Goal: Transaction & Acquisition: Download file/media

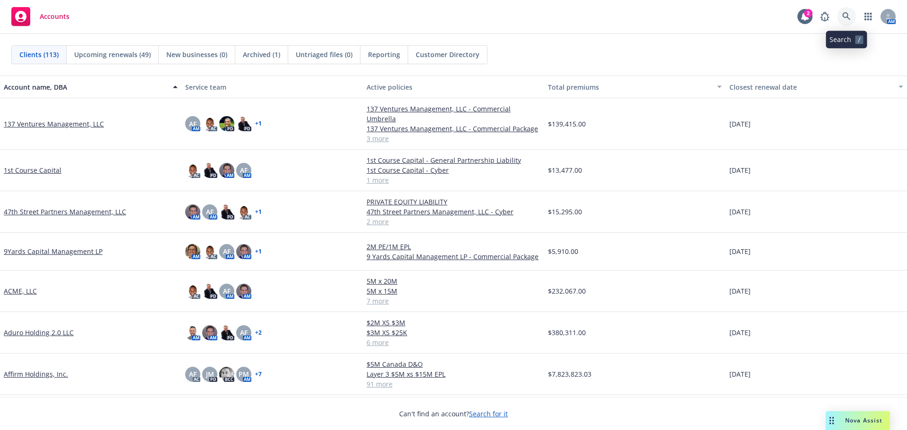
click at [854, 20] on link at bounding box center [846, 16] width 19 height 19
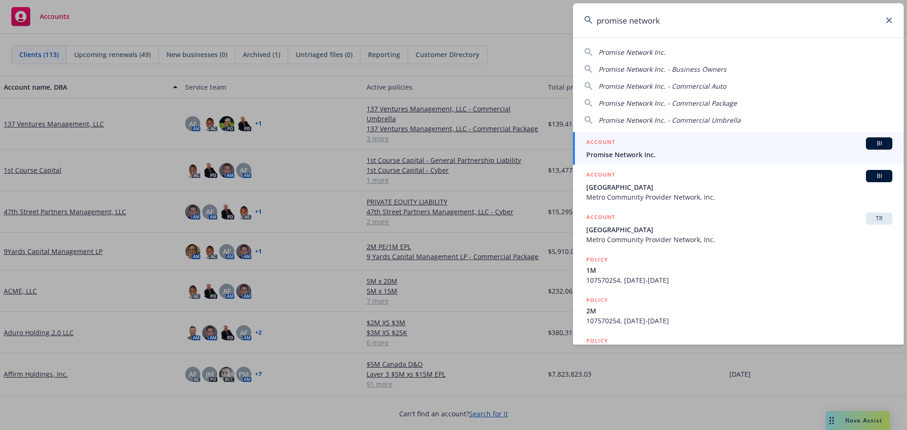
type input "promise network"
click at [656, 151] on span "Promise Network Inc." at bounding box center [739, 155] width 306 height 10
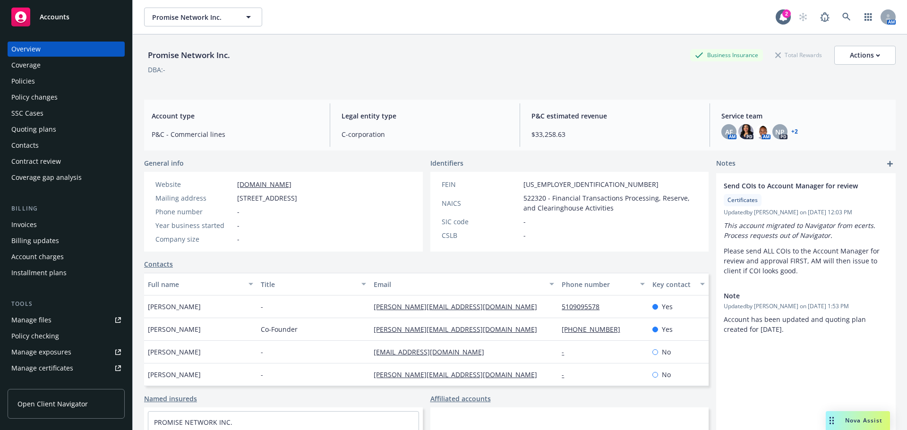
click at [68, 134] on div "Quoting plans" at bounding box center [66, 129] width 110 height 15
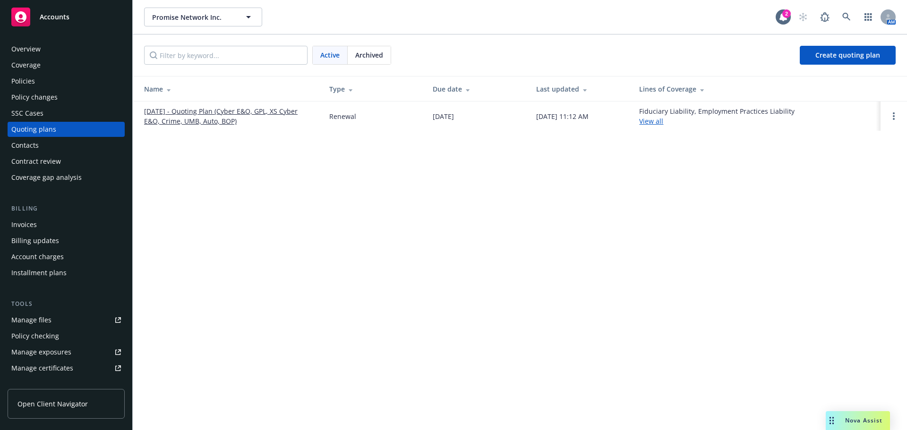
click at [212, 127] on td "10/01/25 - Quoting Plan (Cyber E&O, GPL, XS Cyber E&O, Crime, UMB, Auto, BOP)" at bounding box center [227, 116] width 189 height 29
click at [213, 113] on link "10/01/25 - Quoting Plan (Cyber E&O, GPL, XS Cyber E&O, Crime, UMB, Auto, BOP)" at bounding box center [229, 116] width 170 height 20
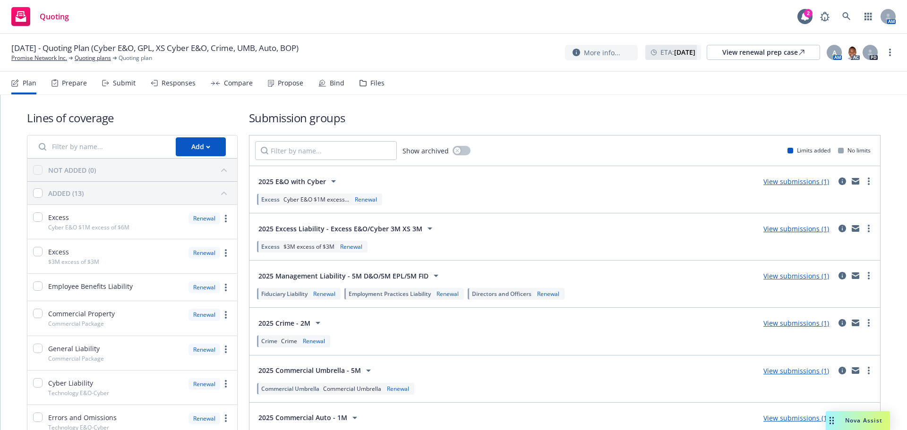
click at [376, 84] on div "Files" at bounding box center [377, 83] width 14 height 8
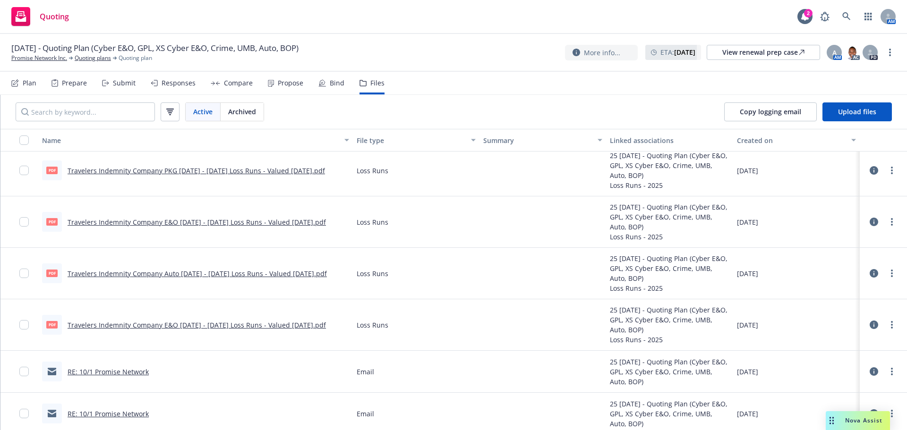
scroll to position [1675, 0]
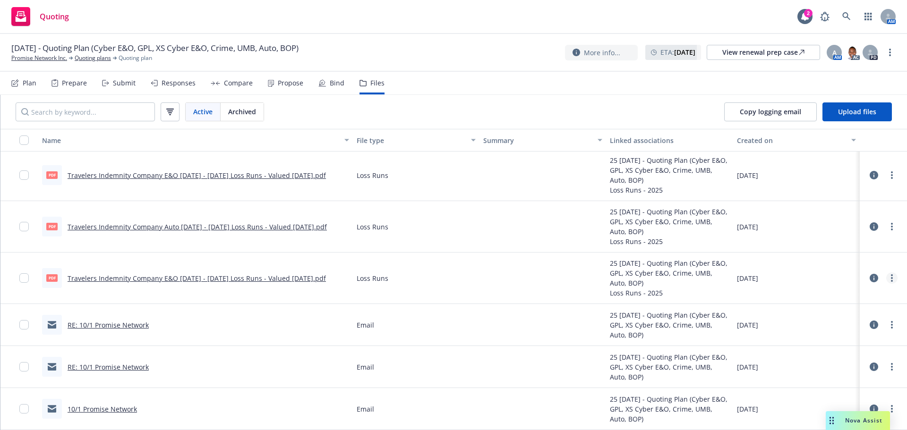
click at [886, 278] on link "more" at bounding box center [891, 278] width 11 height 11
click at [846, 312] on link "Download" at bounding box center [843, 316] width 94 height 19
click at [747, 112] on span "Copy logging email" at bounding box center [770, 111] width 61 height 9
click at [29, 59] on link "Promise Network Inc." at bounding box center [39, 58] width 56 height 9
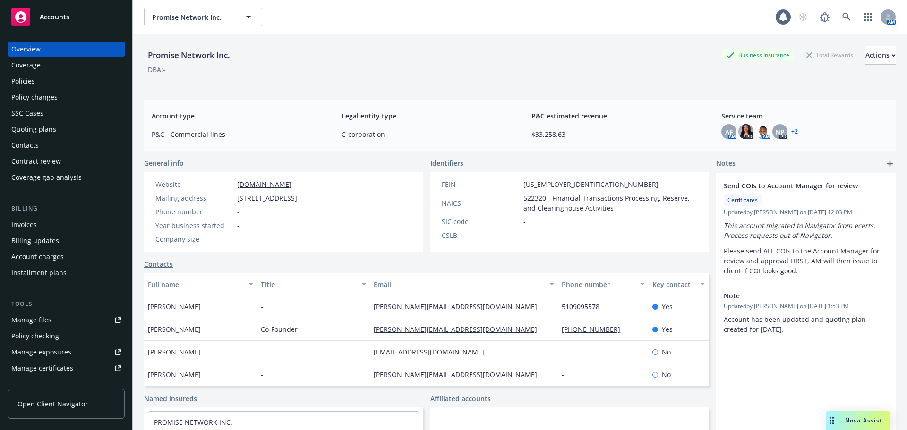
click at [37, 25] on div "Accounts" at bounding box center [66, 17] width 110 height 19
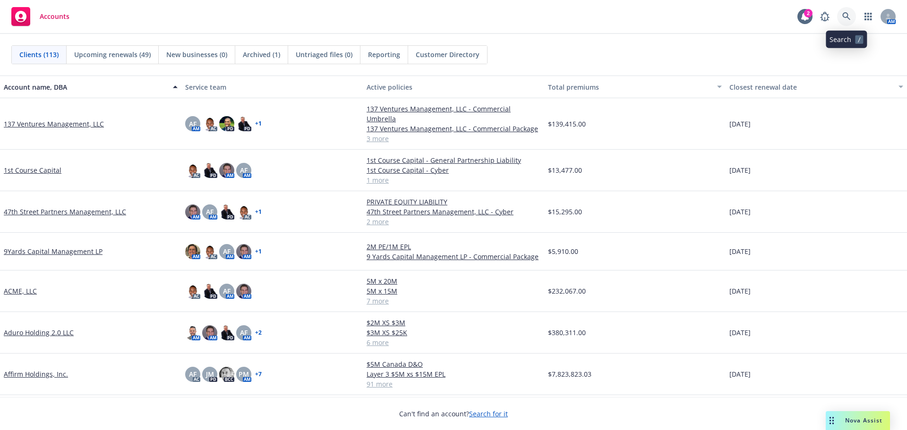
click at [845, 10] on link at bounding box center [846, 16] width 19 height 19
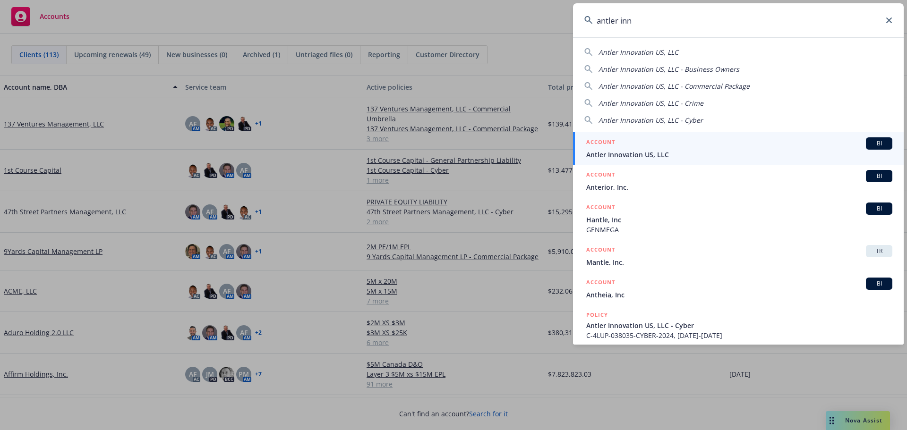
type input "antler inn"
click at [657, 154] on span "Antler Innovation US, LLC" at bounding box center [739, 155] width 306 height 10
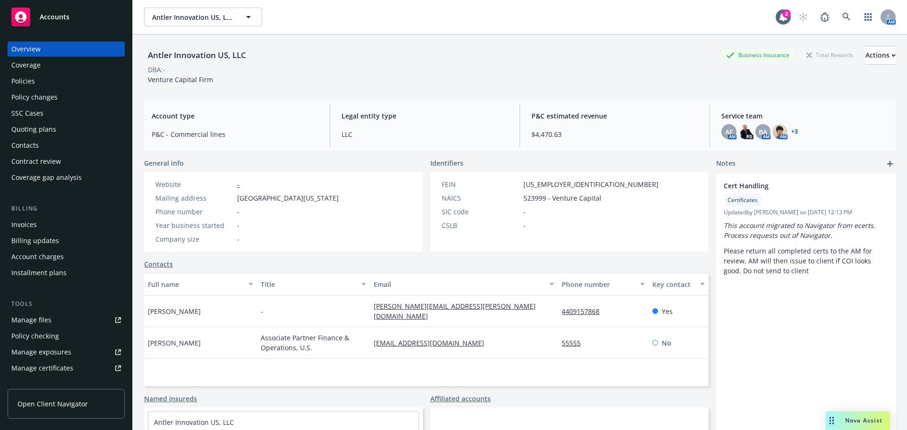
click at [61, 128] on div "Quoting plans" at bounding box center [66, 129] width 110 height 15
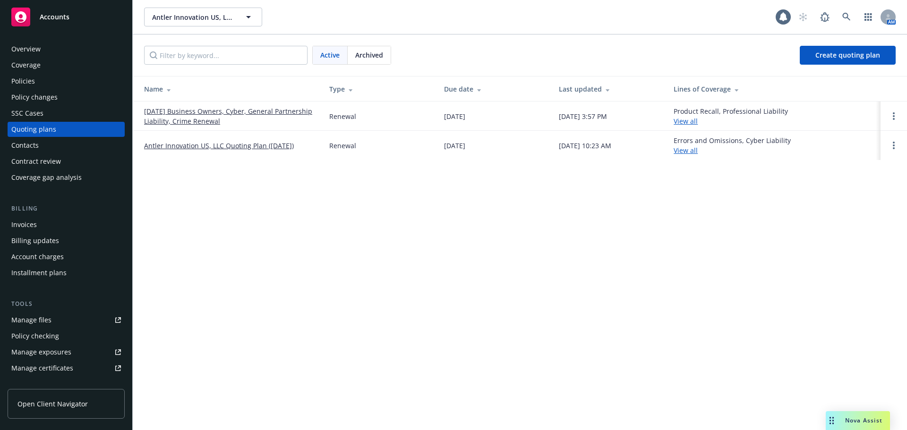
click at [188, 121] on link "09/26/25 Business Owners, Cyber, General Partnership Liability, Crime Renewal" at bounding box center [229, 116] width 170 height 20
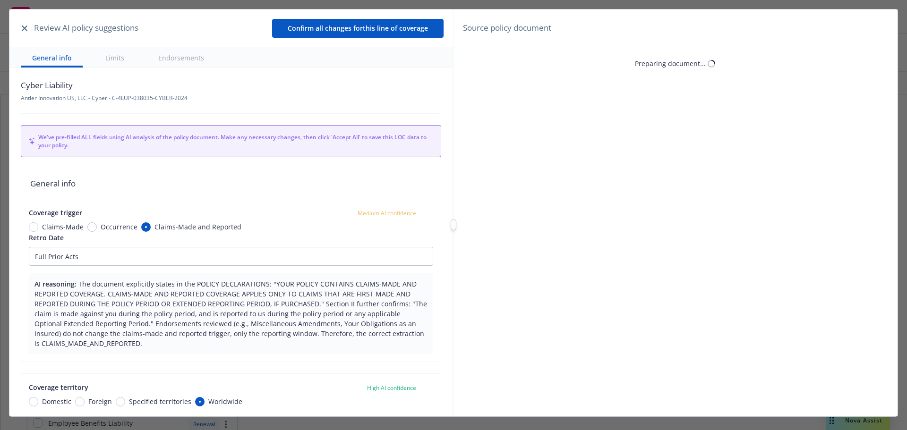
click at [23, 26] on icon "button" at bounding box center [25, 29] width 6 height 6
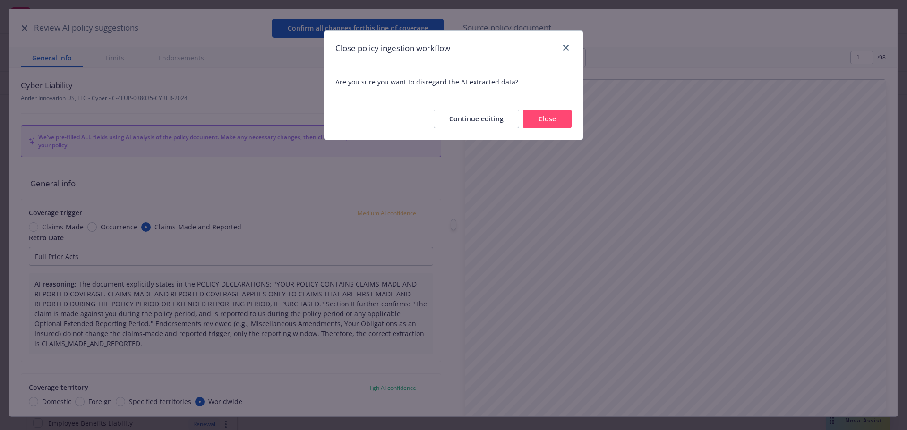
click at [536, 116] on button "Close" at bounding box center [547, 119] width 49 height 19
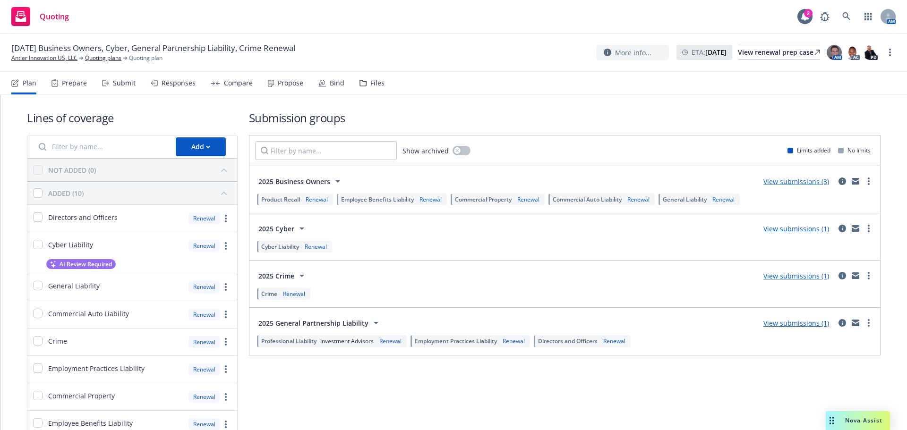
click at [374, 85] on div "Files" at bounding box center [377, 83] width 14 height 8
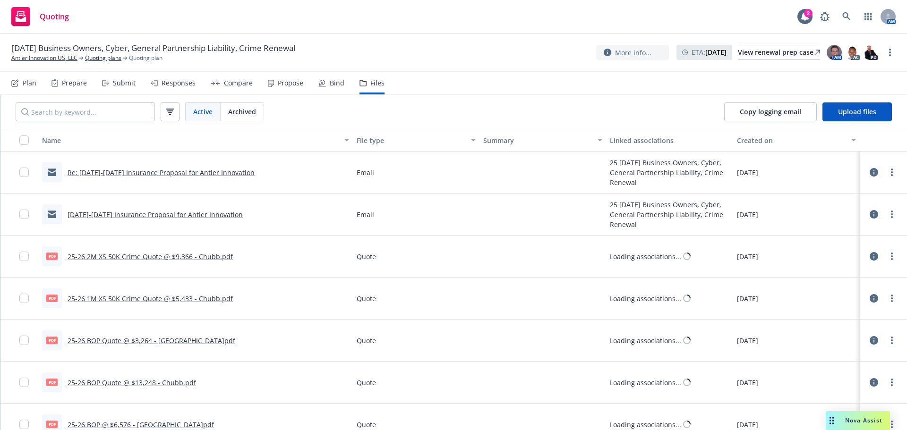
click at [168, 83] on div "Responses" at bounding box center [179, 83] width 34 height 8
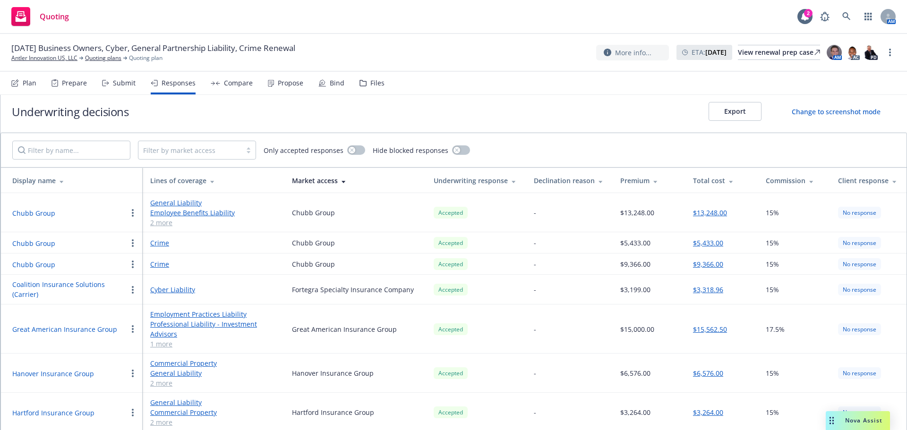
scroll to position [10, 0]
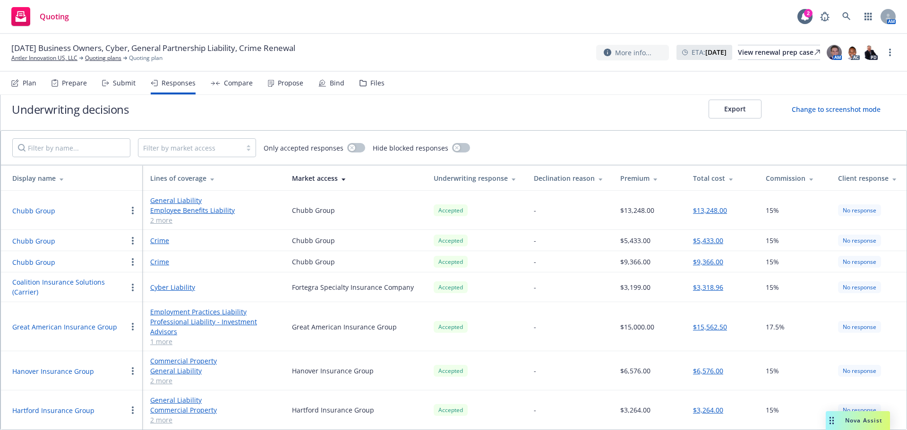
click at [68, 332] on button "Great American Insurance Group" at bounding box center [64, 327] width 105 height 10
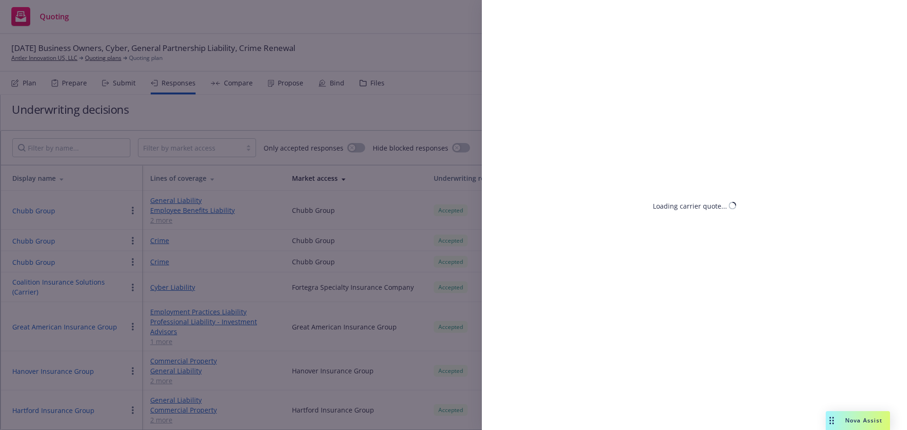
select select "NY"
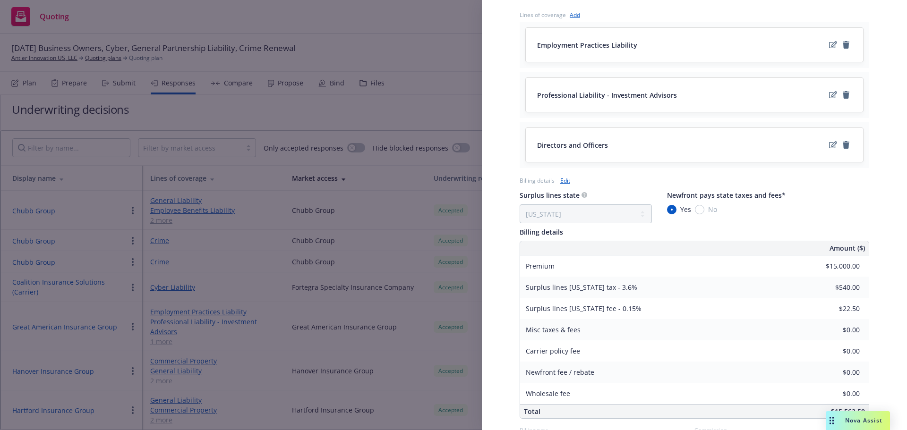
scroll to position [472, 0]
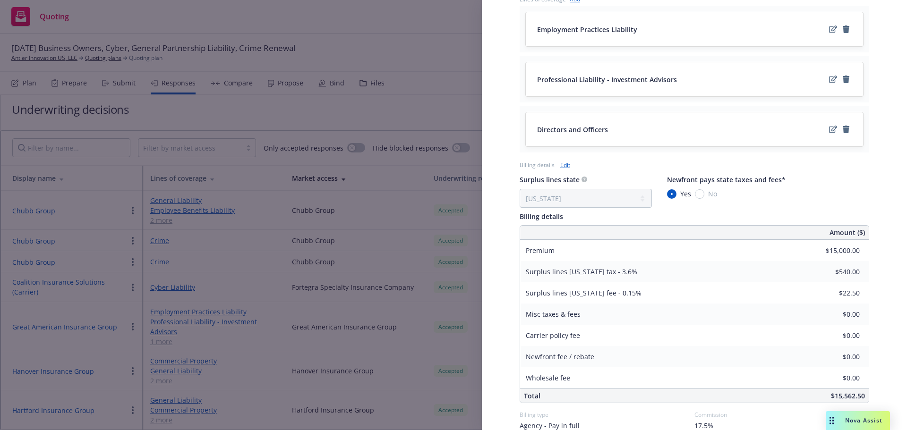
click at [436, 95] on div "Display Name Great American Insurance Group Carrier Great American Insurance Gr…" at bounding box center [453, 215] width 907 height 430
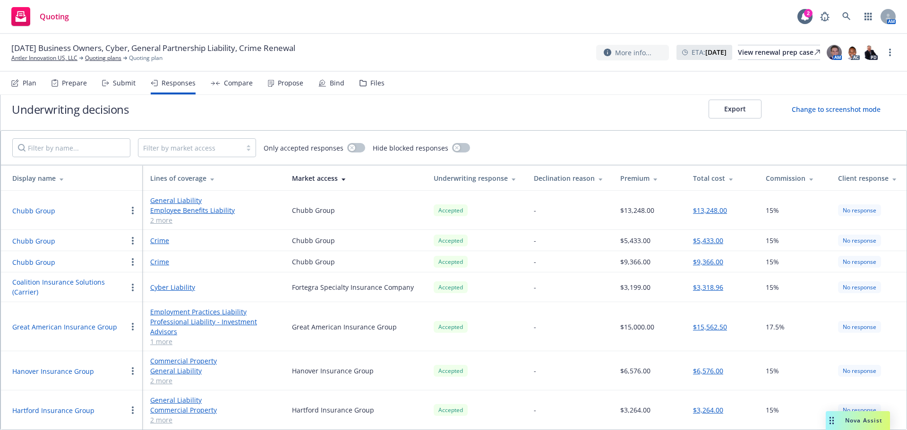
click at [40, 289] on button "Coalition Insurance Solutions (Carrier)" at bounding box center [69, 287] width 115 height 20
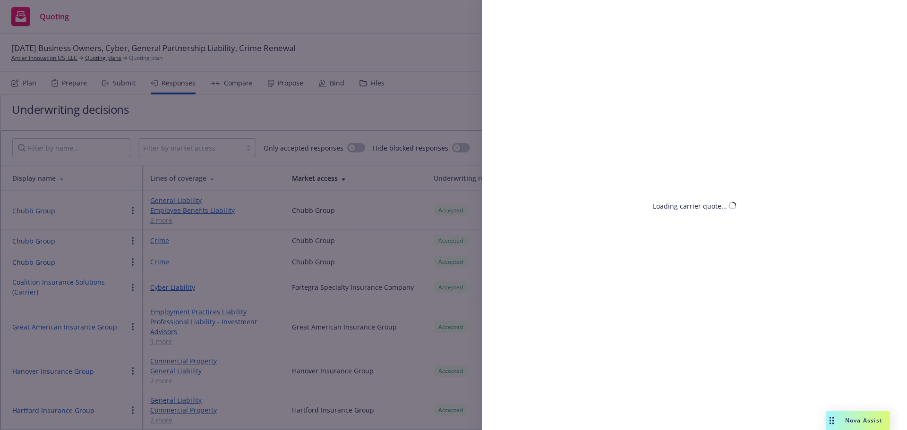
select select "NY"
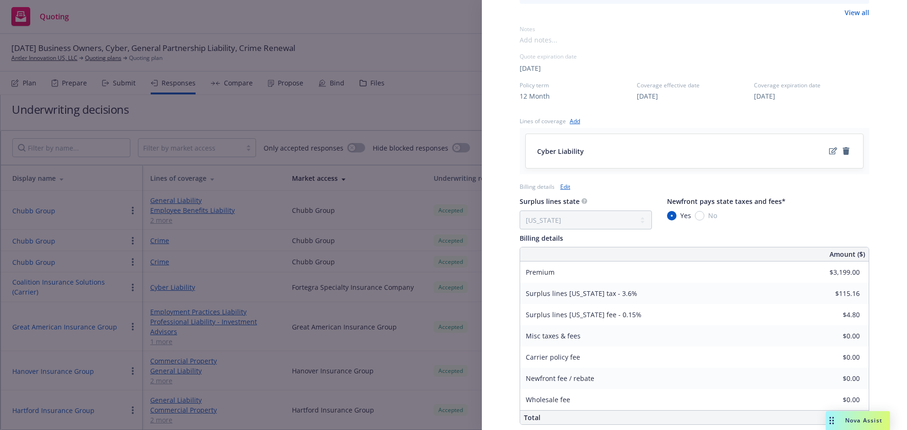
scroll to position [467, 0]
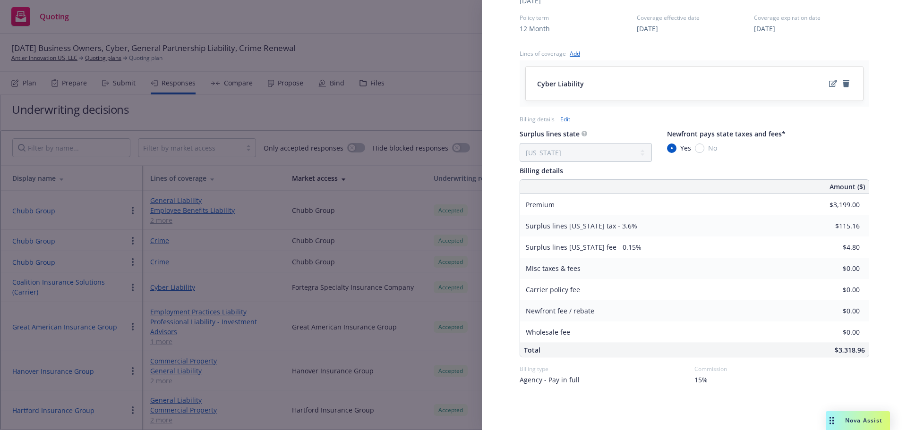
click at [78, 329] on div "Display Name Coalition Insurance Solutions (Carrier) Carrier Fortegra Specialty…" at bounding box center [453, 215] width 907 height 430
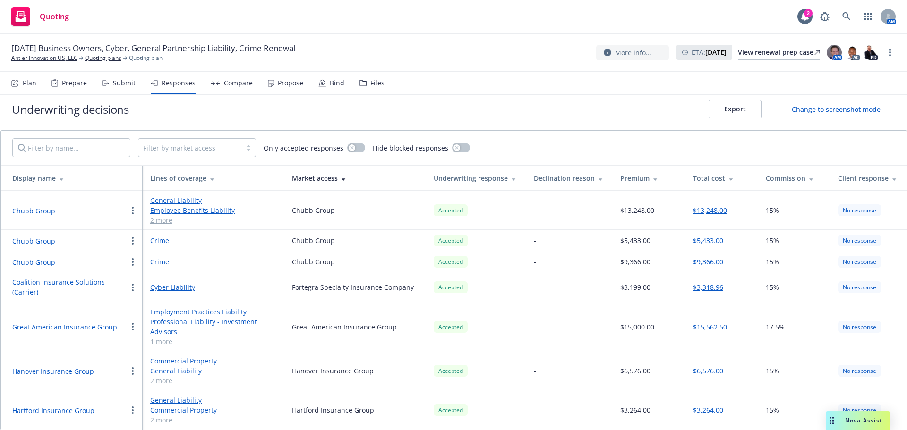
click at [78, 329] on button "Great American Insurance Group" at bounding box center [64, 327] width 105 height 10
select select "NY"
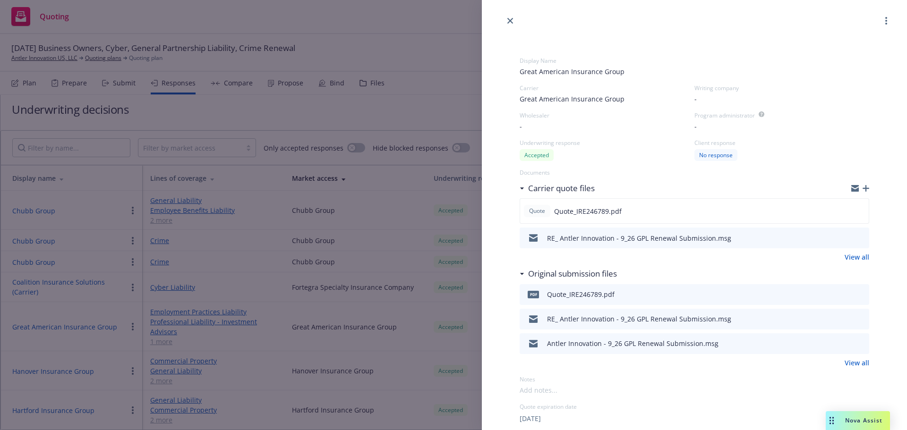
click at [858, 236] on button "preview file" at bounding box center [860, 237] width 10 height 9
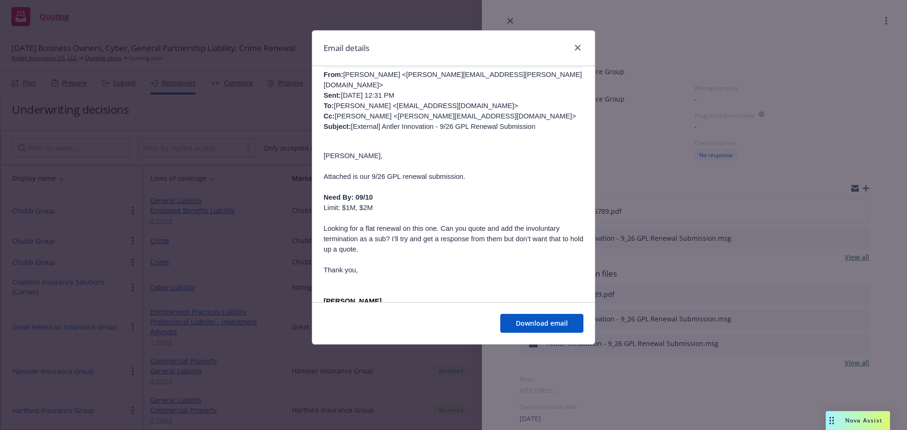
scroll to position [283, 0]
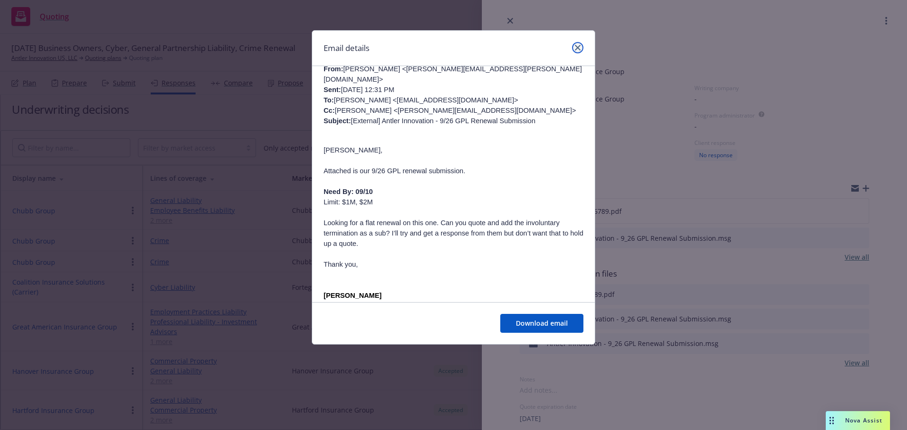
click at [580, 49] on icon "close" at bounding box center [578, 48] width 6 height 6
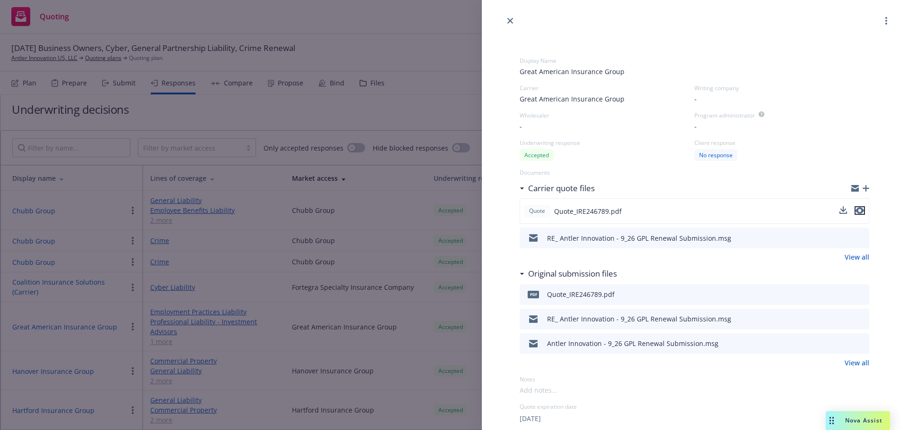
click at [855, 210] on icon "preview file" at bounding box center [859, 210] width 9 height 7
click at [511, 20] on icon "close" at bounding box center [510, 21] width 6 height 6
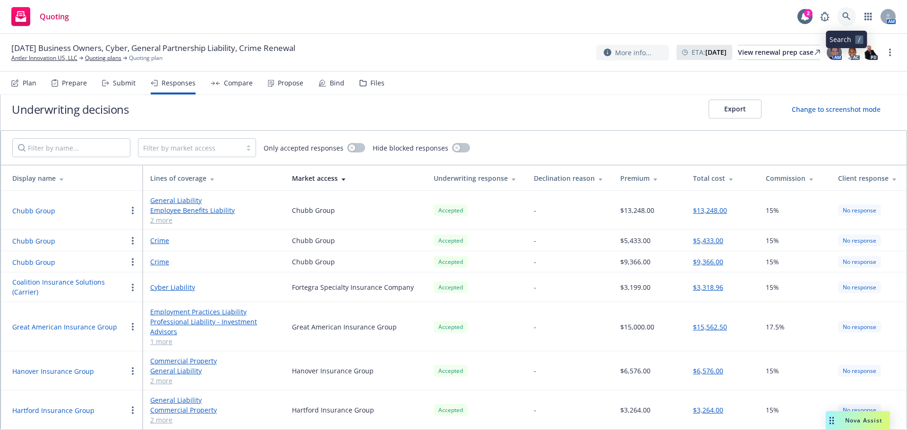
click at [846, 16] on icon at bounding box center [846, 16] width 9 height 9
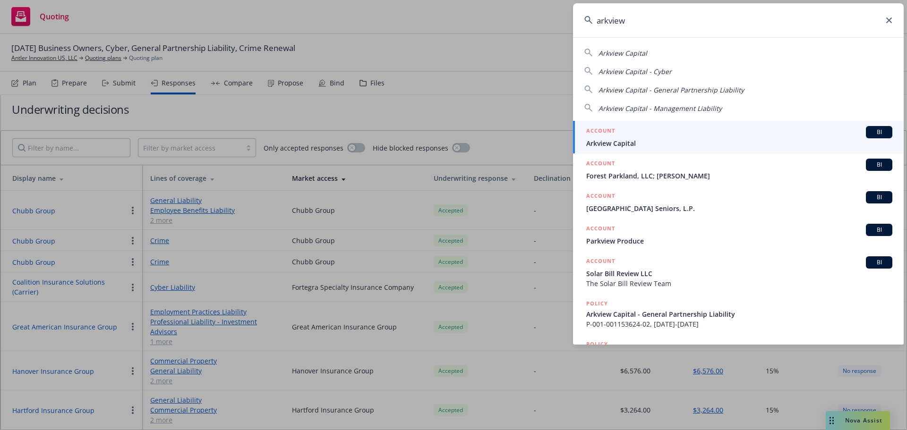
type input "arkview"
click at [595, 143] on span "Arkview Capital" at bounding box center [739, 143] width 306 height 10
